Goal: Information Seeking & Learning: Learn about a topic

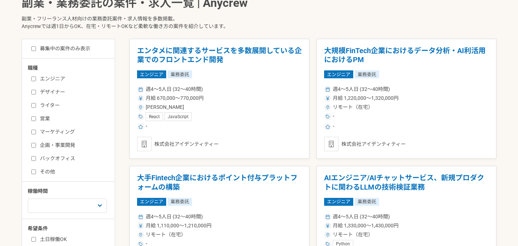
scroll to position [180, 0]
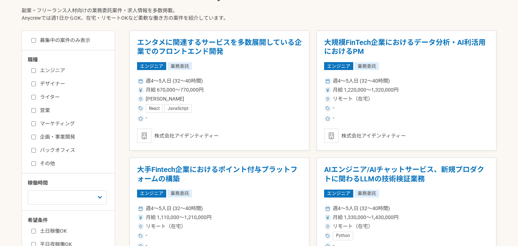
click at [45, 108] on label "営業" at bounding box center [72, 111] width 83 height 8
click at [36, 108] on input "営業" at bounding box center [33, 110] width 5 height 5
checkbox input "true"
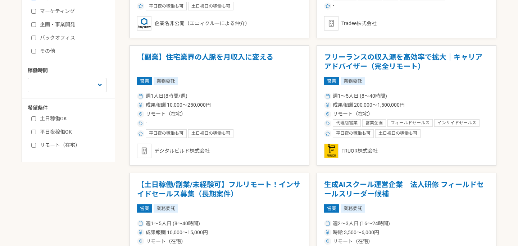
scroll to position [335, 0]
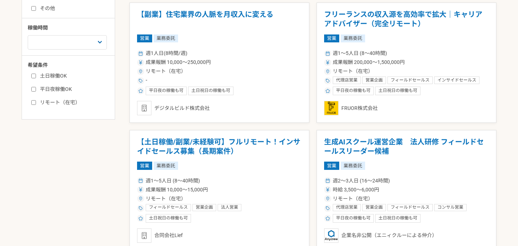
click at [56, 101] on label "リモート（在宅）" at bounding box center [72, 103] width 83 height 8
click at [36, 101] on input "リモート（在宅）" at bounding box center [33, 102] width 5 height 5
checkbox input "true"
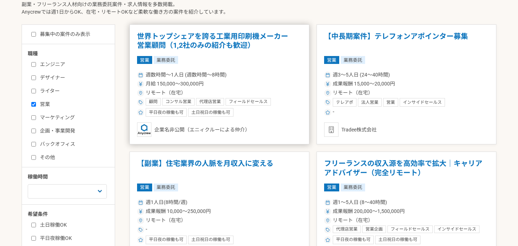
scroll to position [238, 0]
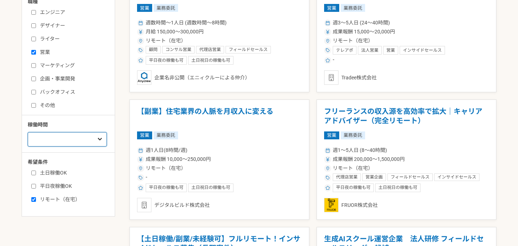
click at [87, 136] on select "週1人日（8時間）以下 週2人日（16時間）以下 週3人日（24時間）以下 週4人日（32時間）以下 週5人日（40時間）以下" at bounding box center [67, 139] width 79 height 14
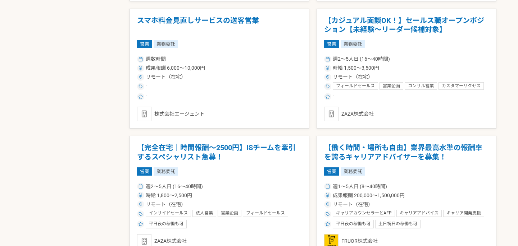
scroll to position [592, 0]
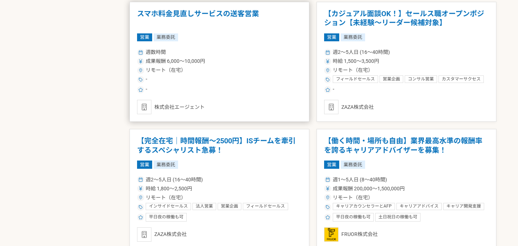
click at [252, 79] on div "-" at bounding box center [219, 80] width 165 height 9
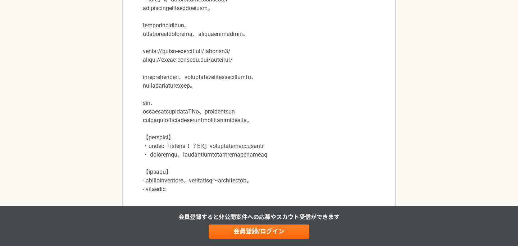
scroll to position [417, 0]
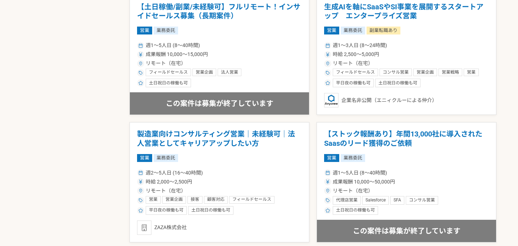
scroll to position [1280, 0]
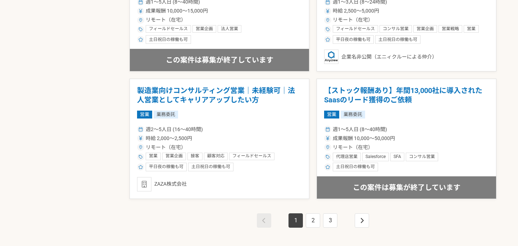
click at [305, 218] on li "2" at bounding box center [312, 221] width 17 height 14
click at [314, 221] on link "2" at bounding box center [313, 221] width 14 height 14
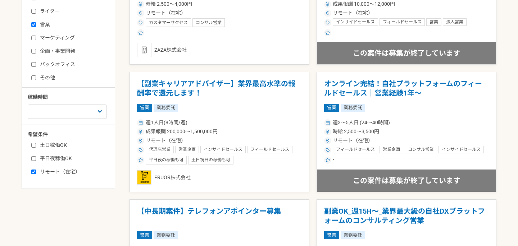
scroll to position [276, 0]
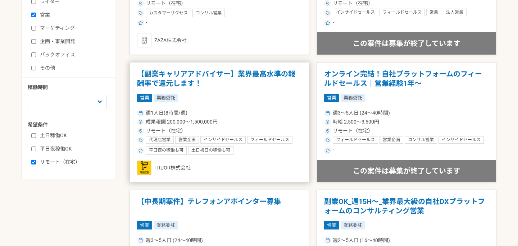
click at [237, 98] on div "営業 業務委託" at bounding box center [219, 98] width 165 height 8
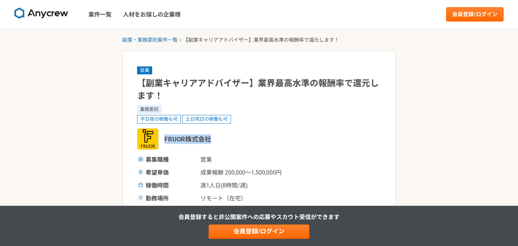
drag, startPoint x: 222, startPoint y: 142, endPoint x: 166, endPoint y: 139, distance: 56.2
click at [166, 139] on div "FRUOR株式会社" at bounding box center [259, 139] width 244 height 22
copy span "FRUOR株式会社"
